Goal: Information Seeking & Learning: Learn about a topic

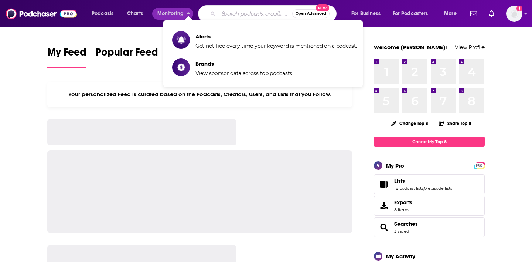
click at [244, 14] on input "Search podcasts, credits, & more..." at bounding box center [256, 14] width 74 height 12
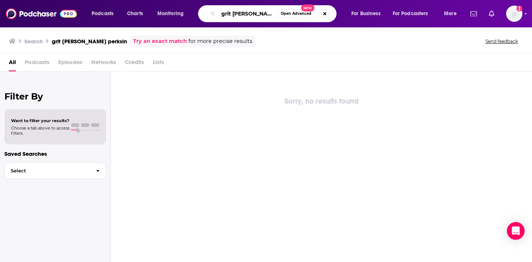
drag, startPoint x: 274, startPoint y: 14, endPoint x: 237, endPoint y: 14, distance: 37.7
click at [237, 14] on input "grit [PERSON_NAME] perksin" at bounding box center [248, 14] width 59 height 12
type input "grit"
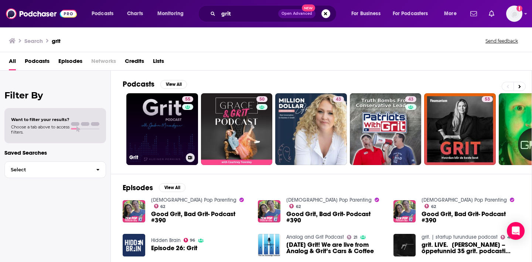
click at [179, 124] on link "55 Grit" at bounding box center [162, 129] width 72 height 72
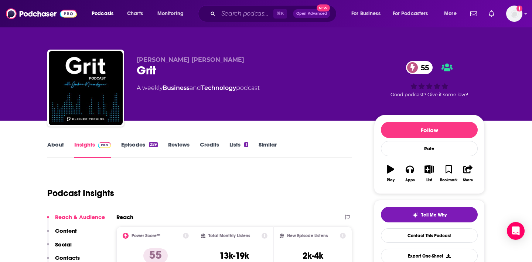
click at [60, 149] on link "About" at bounding box center [55, 149] width 17 height 17
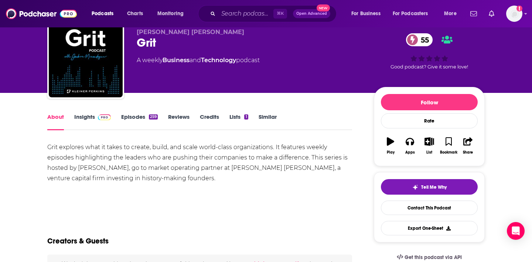
scroll to position [40, 0]
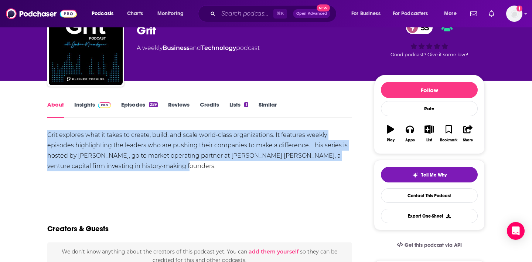
drag, startPoint x: 164, startPoint y: 168, endPoint x: 45, endPoint y: 135, distance: 123.4
copy div "Grit explores what it takes to create, build, and scale world-class organizatio…"
